Goal: Information Seeking & Learning: Understand process/instructions

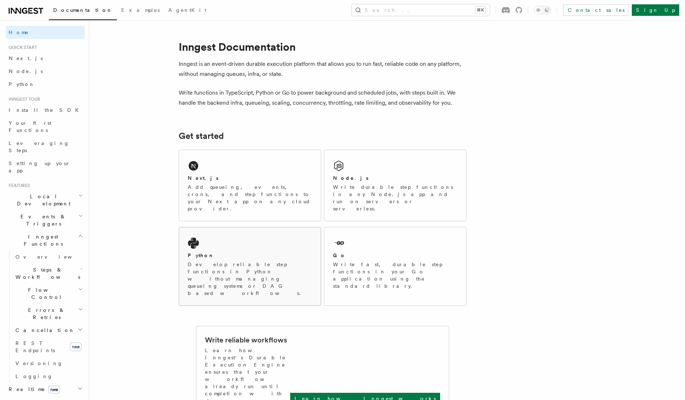
click at [261, 227] on div "Python Develop reliable step functions in Python without managing queueing syst…" at bounding box center [250, 266] width 142 height 78
click at [268, 182] on div "Next.js Add queueing, events, crons, and step functions to your Next app on any…" at bounding box center [250, 194] width 124 height 38
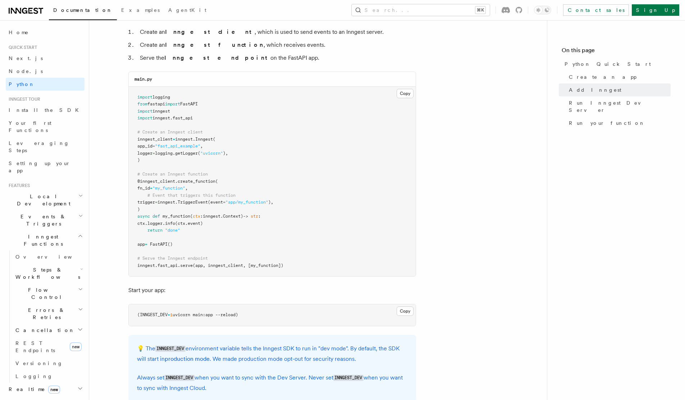
scroll to position [466, 0]
click at [194, 183] on pre "import logging from fastapi import FastAPI import inngest import inngest . fast…" at bounding box center [272, 181] width 287 height 190
click at [185, 186] on span ""my_function"" at bounding box center [169, 187] width 33 height 5
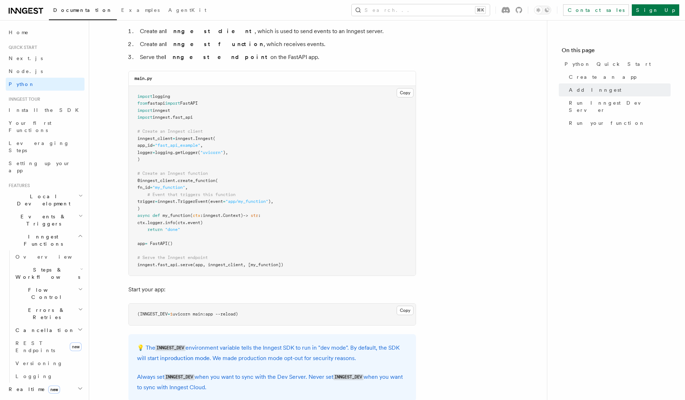
click at [197, 200] on span "TriggerEvent" at bounding box center [193, 201] width 30 height 5
click at [183, 193] on span "# Event that triggers this function" at bounding box center [192, 194] width 88 height 5
click at [215, 193] on span "# Event that triggers this function" at bounding box center [192, 194] width 88 height 5
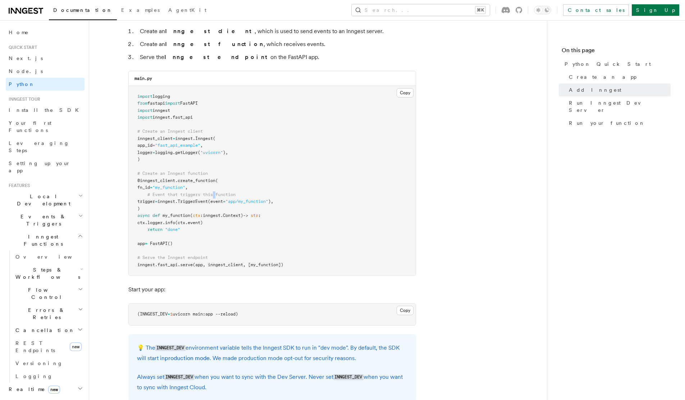
click at [215, 193] on span "# Event that triggers this function" at bounding box center [192, 194] width 88 height 5
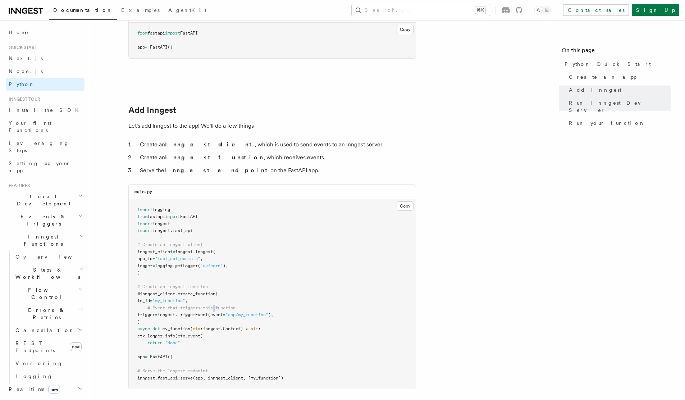
scroll to position [0, 0]
